Goal: Transaction & Acquisition: Purchase product/service

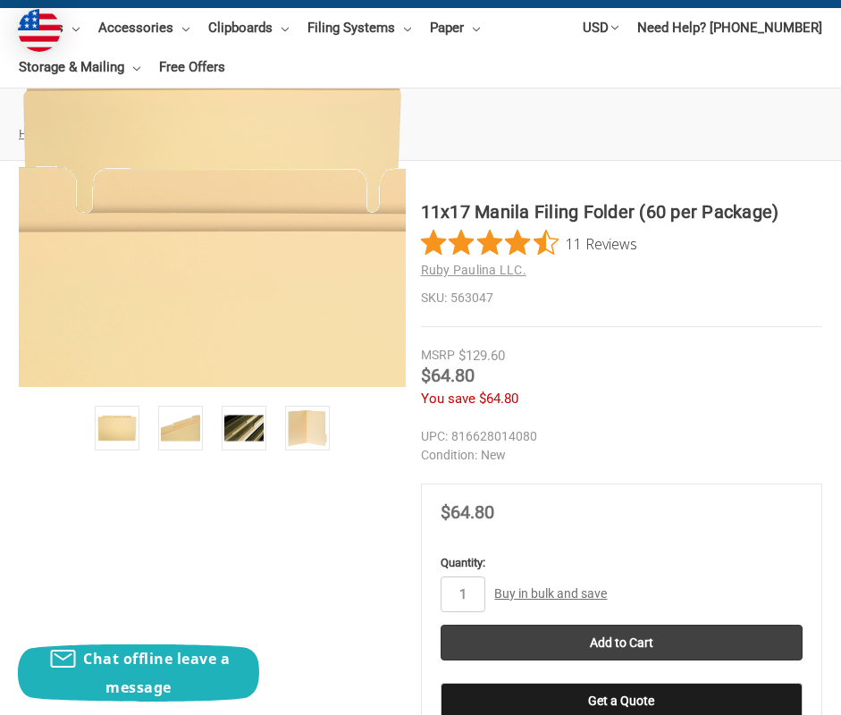
scroll to position [447, 0]
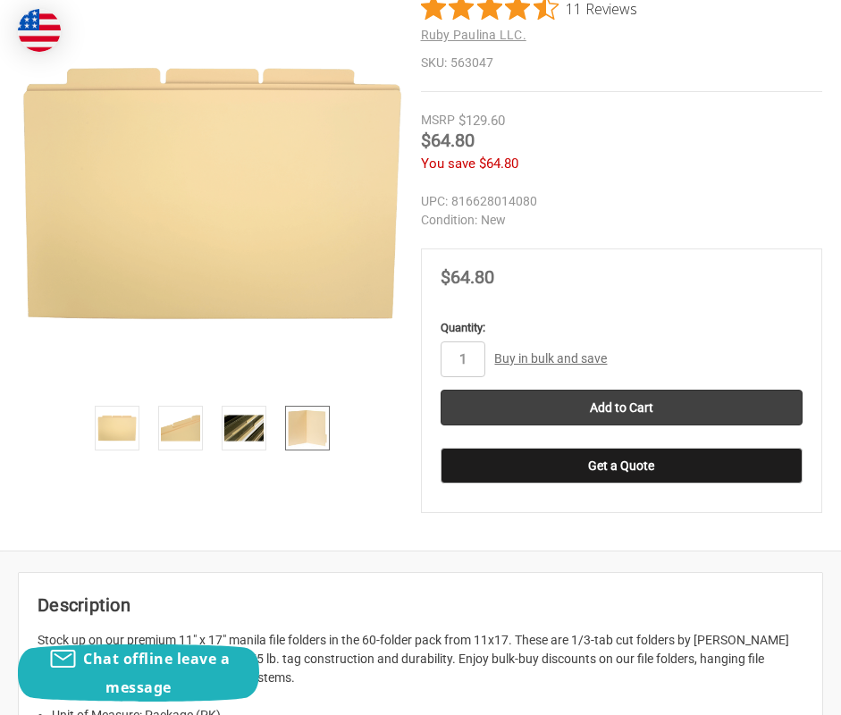
click at [294, 424] on img at bounding box center [307, 428] width 39 height 39
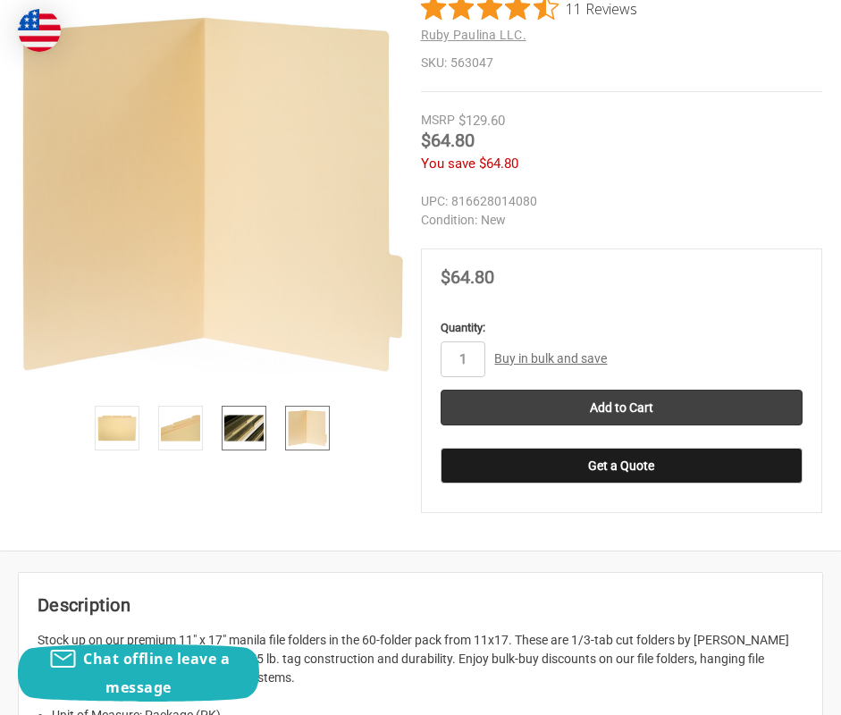
click at [249, 424] on img at bounding box center [243, 428] width 39 height 39
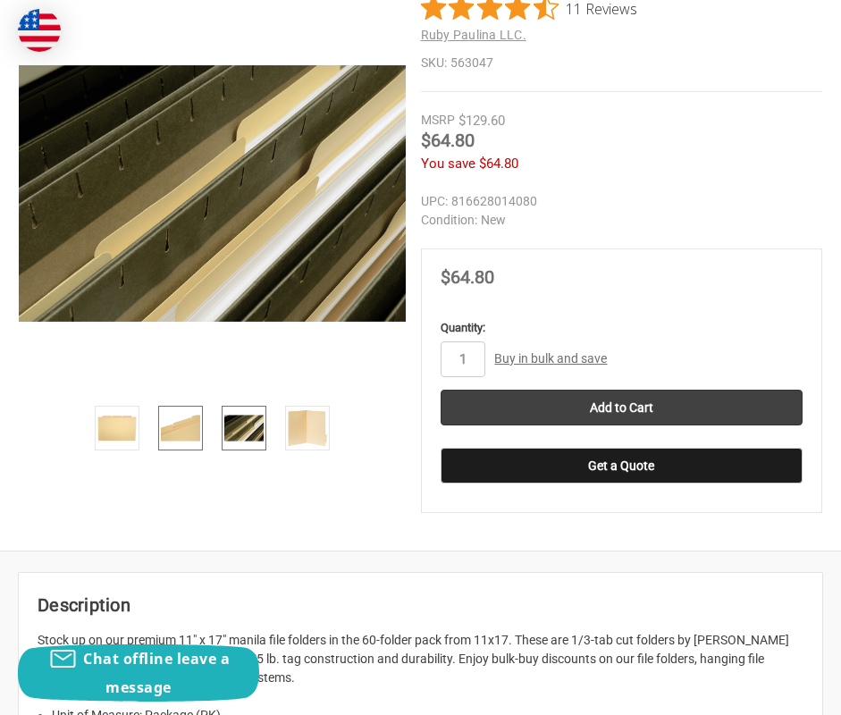
click at [182, 426] on img at bounding box center [180, 428] width 39 height 39
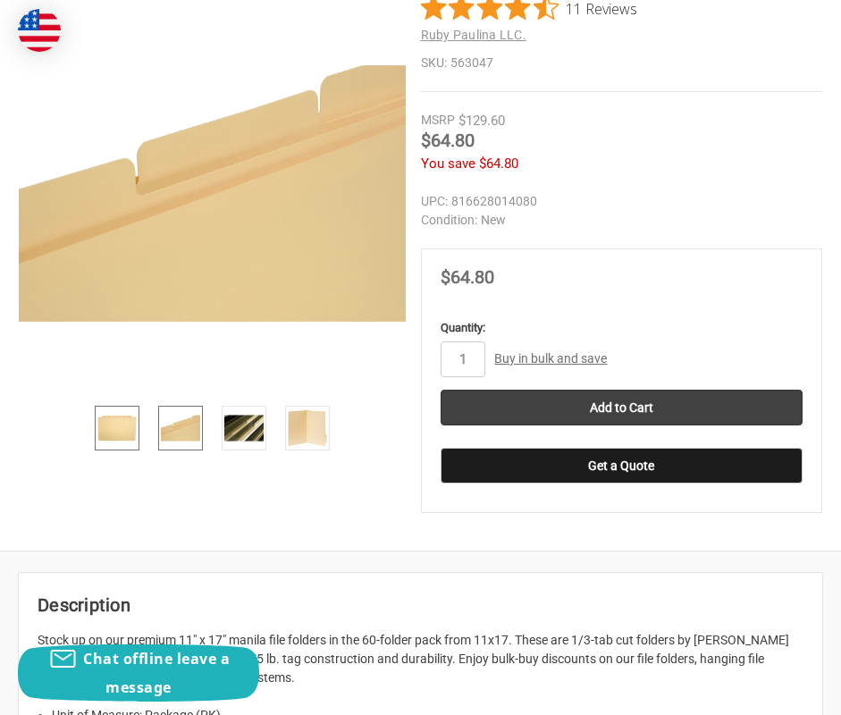
click at [130, 437] on img at bounding box center [116, 428] width 39 height 39
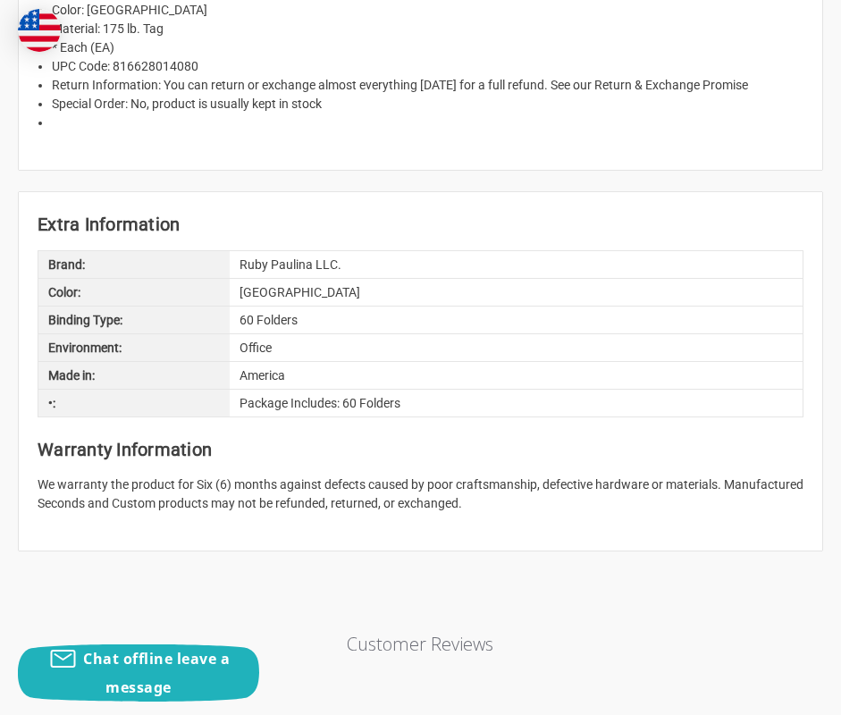
scroll to position [1609, 0]
